Goal: Task Accomplishment & Management: Use online tool/utility

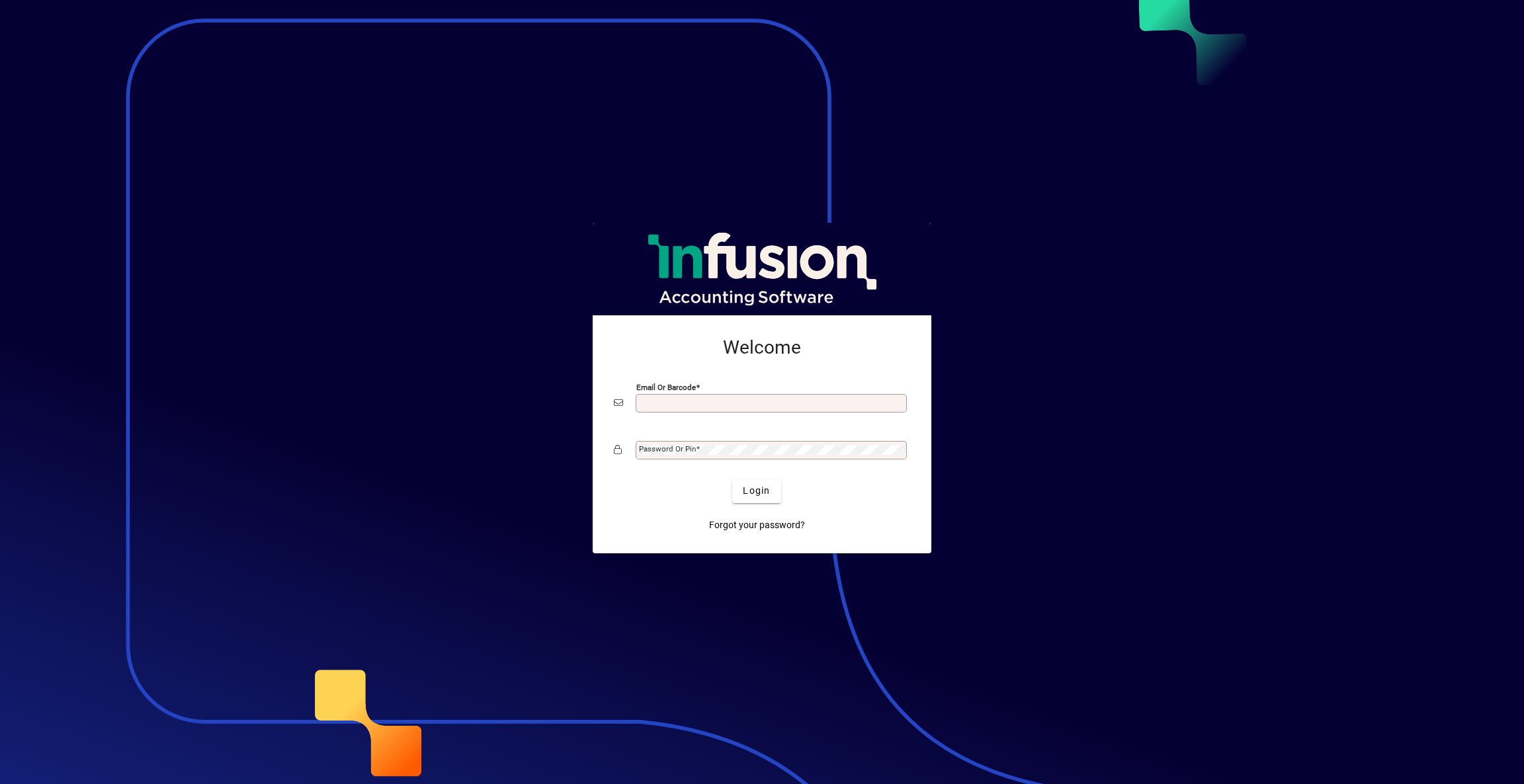
click at [687, 405] on input "Email or Barcode" at bounding box center [773, 403] width 267 height 10
type input "**********"
click at [707, 443] on div "Password or Pin" at bounding box center [771, 450] width 272 height 19
click at [763, 497] on span "Login" at bounding box center [756, 491] width 27 height 14
